Goal: Task Accomplishment & Management: Use online tool/utility

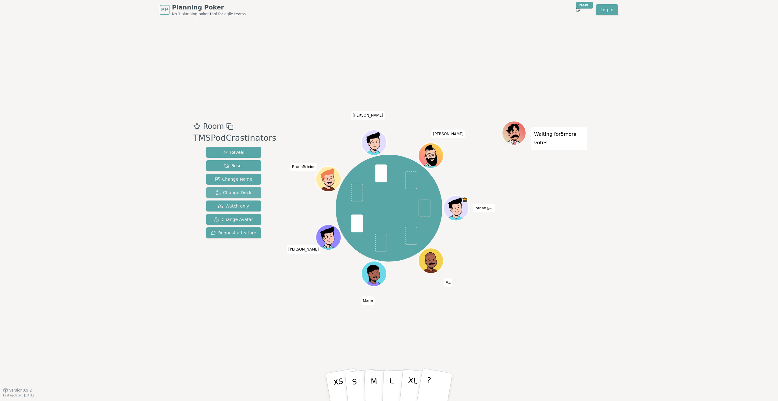
click at [243, 191] on span "Change Deck" at bounding box center [234, 192] width 36 height 6
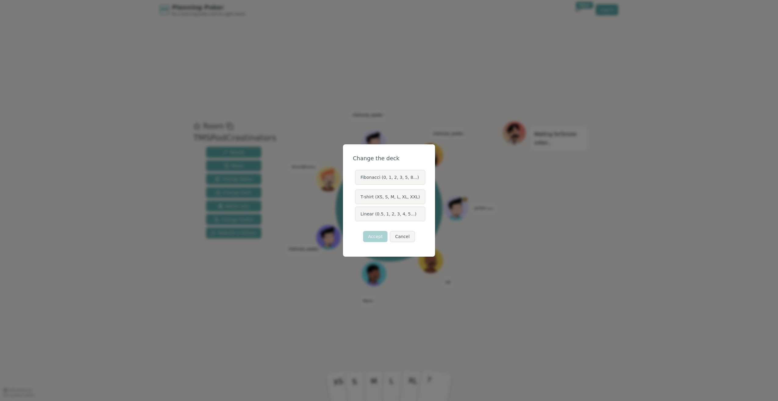
click at [399, 179] on label "Fibonacci (0, 1, 2, 3, 5, 8...)" at bounding box center [390, 177] width 70 height 15
click at [357, 179] on button "Fibonacci (0, 1, 2, 3, 5, 8...)" at bounding box center [355, 177] width 5 height 5
click at [378, 234] on button "Accept" at bounding box center [375, 236] width 24 height 11
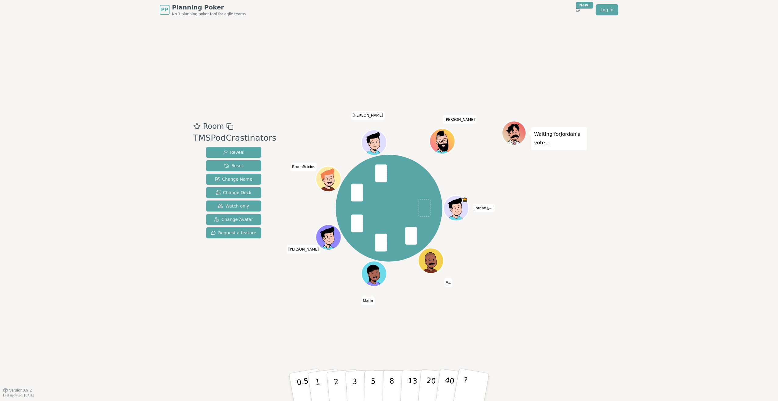
click at [571, 210] on div "Waiting for [PERSON_NAME] 's vote..." at bounding box center [544, 205] width 85 height 168
click at [358, 375] on button "3" at bounding box center [361, 387] width 33 height 48
click at [251, 165] on button "Reset" at bounding box center [233, 165] width 55 height 11
click at [343, 383] on button "2" at bounding box center [343, 387] width 35 height 48
click at [510, 246] on div "Waiting for 2 more votes..." at bounding box center [544, 205] width 85 height 168
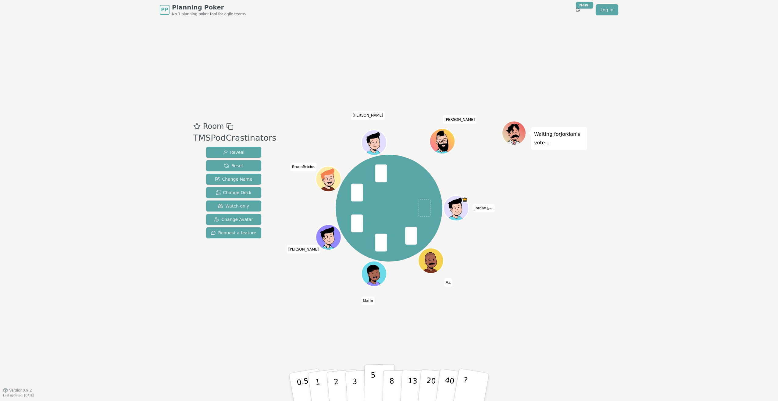
click at [372, 379] on p "5" at bounding box center [373, 387] width 5 height 33
click at [378, 379] on button "5" at bounding box center [380, 387] width 31 height 46
click at [357, 380] on button "3" at bounding box center [361, 387] width 33 height 48
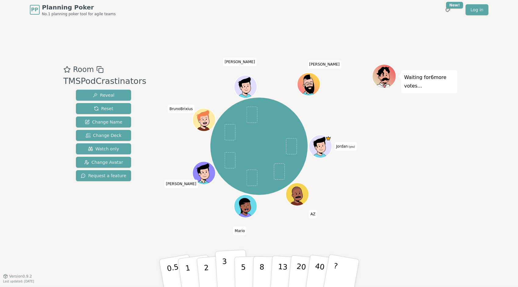
click at [228, 269] on button "3" at bounding box center [231, 274] width 33 height 48
drag, startPoint x: 304, startPoint y: 80, endPoint x: 288, endPoint y: 79, distance: 15.3
click at [288, 79] on div "Jordan (you) AZ [PERSON_NAME] [PERSON_NAME]" at bounding box center [259, 146] width 226 height 143
click at [321, 65] on span "[PERSON_NAME]" at bounding box center [325, 64] width 34 height 9
click at [352, 188] on div "Jordan (you) AZ [PERSON_NAME] [PERSON_NAME]" at bounding box center [259, 146] width 226 height 143
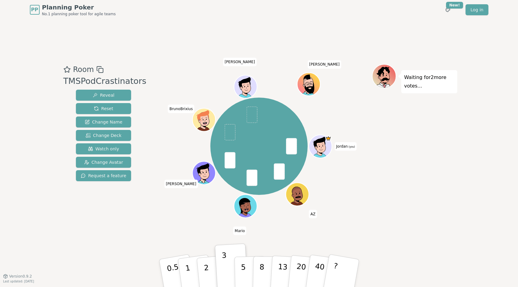
click at [321, 108] on div "Jordan (you) AZ [PERSON_NAME] [PERSON_NAME]" at bounding box center [259, 146] width 226 height 143
click at [409, 158] on div "Waiting for [PERSON_NAME] 's vote..." at bounding box center [414, 148] width 85 height 168
click at [228, 271] on button "3" at bounding box center [231, 274] width 33 height 48
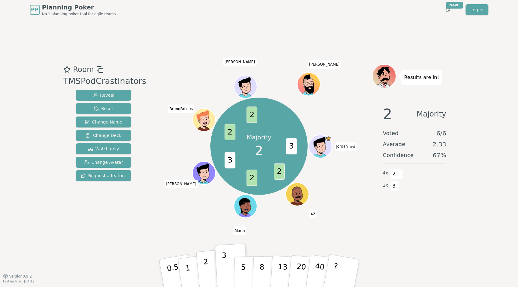
click at [206, 271] on p "2" at bounding box center [207, 273] width 8 height 33
